Goal: Task Accomplishment & Management: Manage account settings

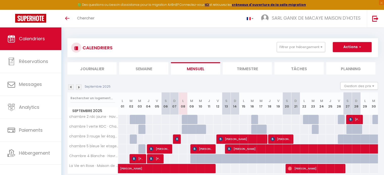
scroll to position [25, 0]
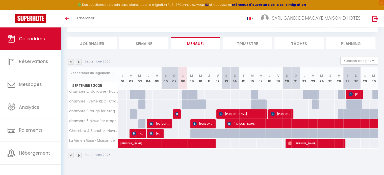
click at [182, 113] on div "100" at bounding box center [182, 114] width 9 height 9
type input "100"
type input "Lun 08 Septembre 2025"
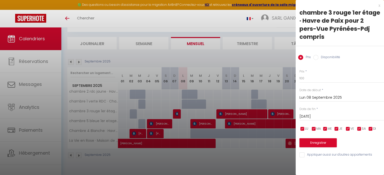
click at [320, 119] on input "[DATE]" at bounding box center [341, 117] width 85 height 7
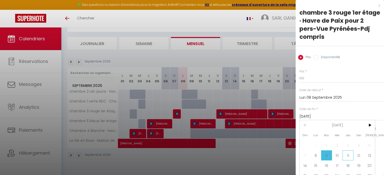
click at [348, 155] on span "11" at bounding box center [348, 156] width 11 height 10
type input "Jeu 11 Septembre 2025"
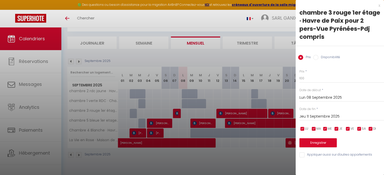
scroll to position [27, 0]
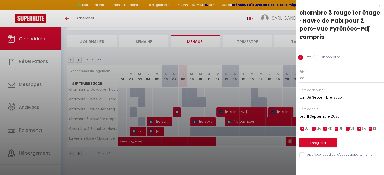
click at [315, 57] on input "Disponibilité" at bounding box center [315, 57] width 5 height 5
radio input "true"
radio input "false"
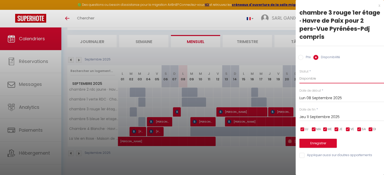
click at [311, 81] on select "Disponible Indisponible" at bounding box center [341, 79] width 85 height 10
select select "0"
click at [299, 74] on select "Disponible Indisponible" at bounding box center [341, 79] width 85 height 10
click at [322, 139] on button "Enregistrer" at bounding box center [317, 143] width 37 height 9
